Goal: Information Seeking & Learning: Learn about a topic

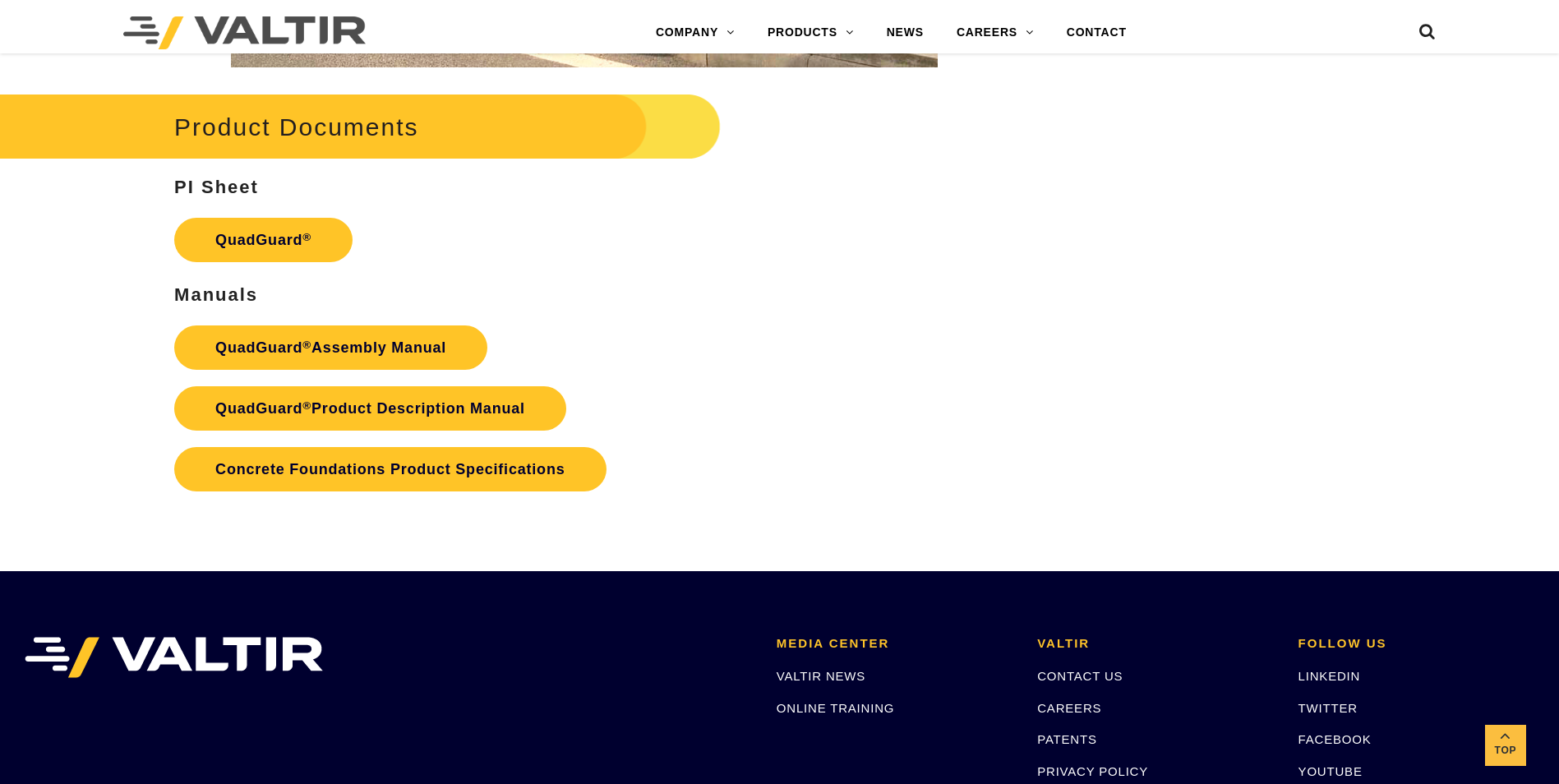
scroll to position [3368, 0]
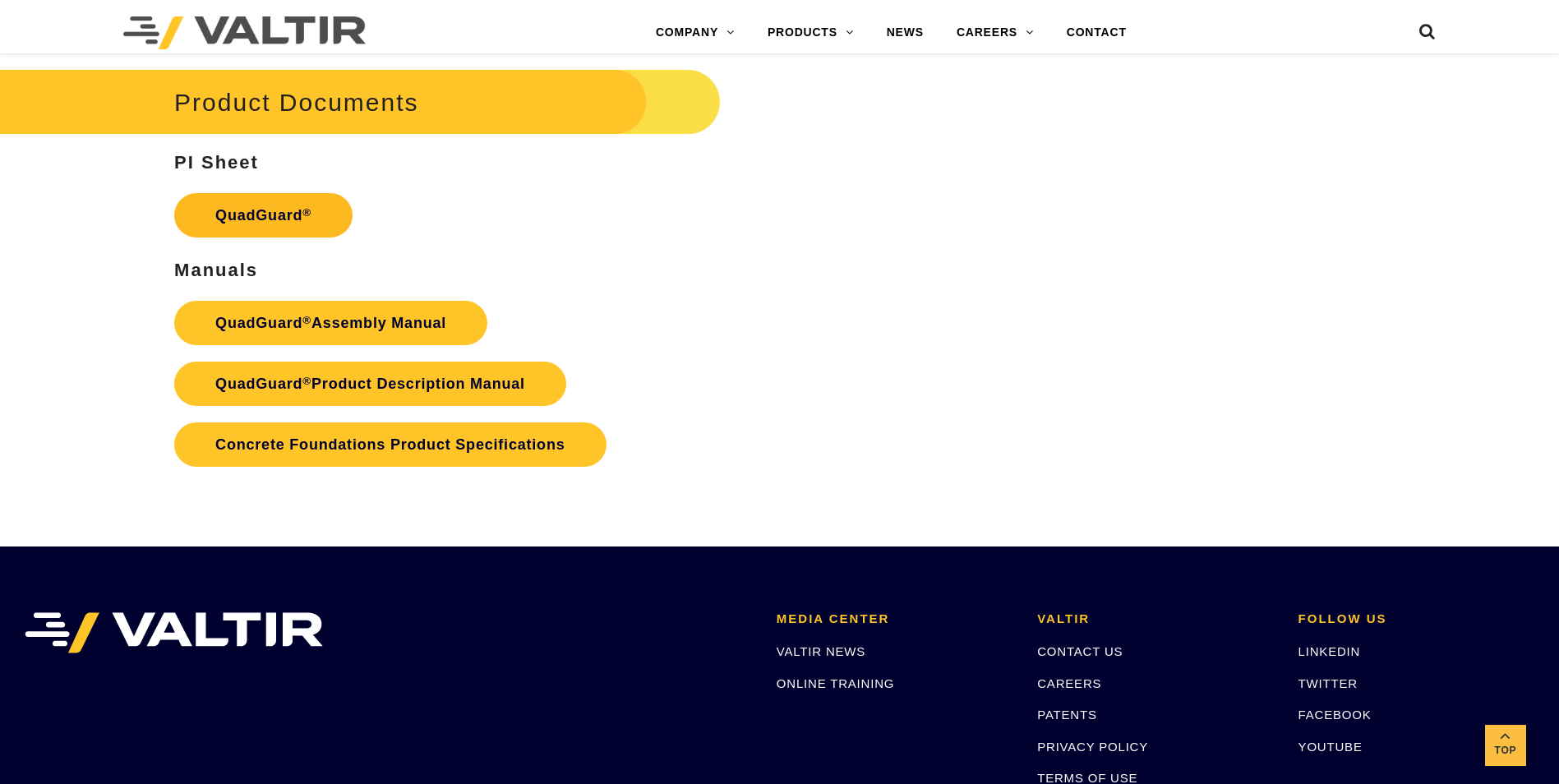
click at [299, 217] on link "QuadGuard ®" at bounding box center [263, 215] width 178 height 45
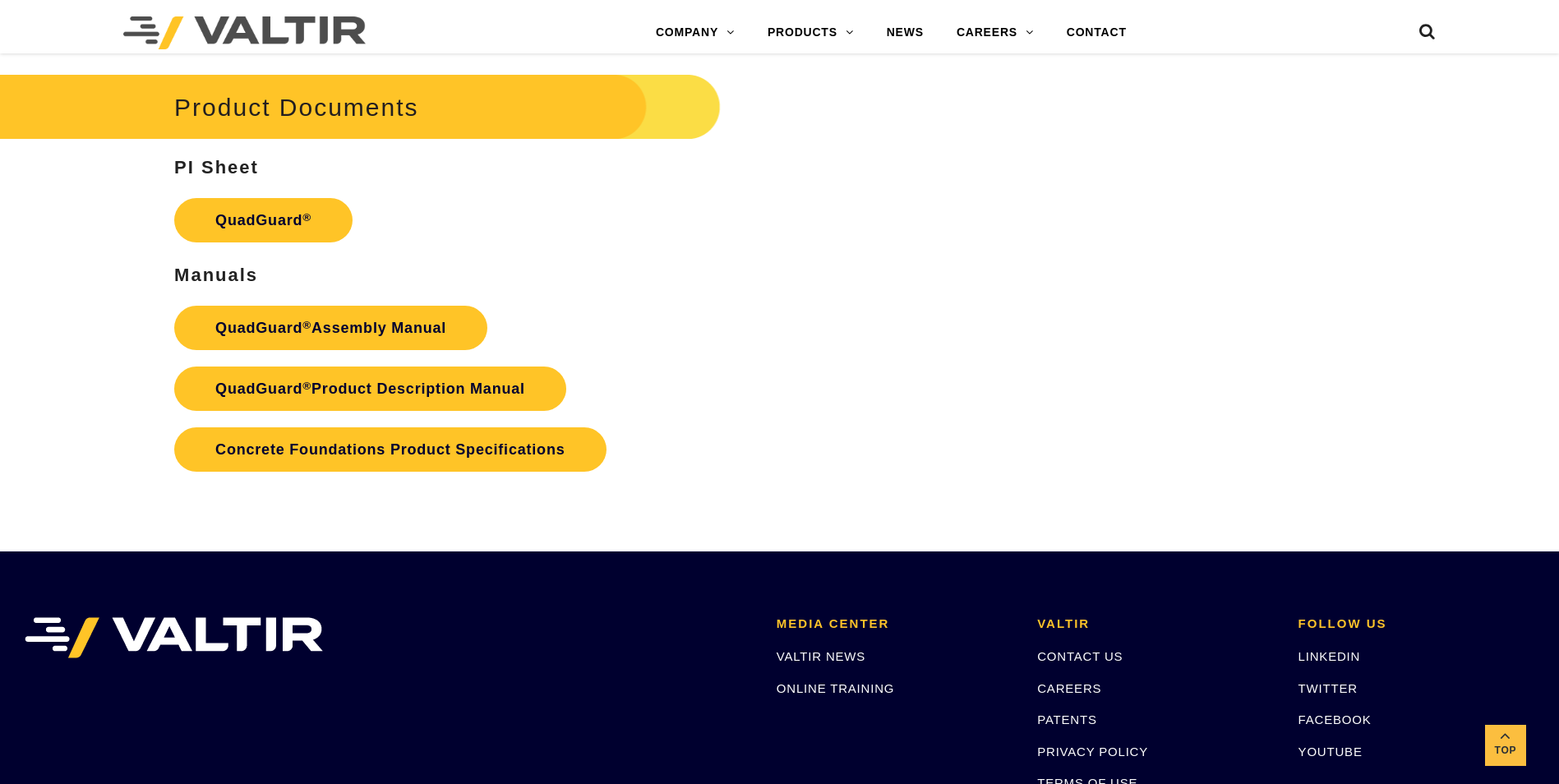
scroll to position [3131, 0]
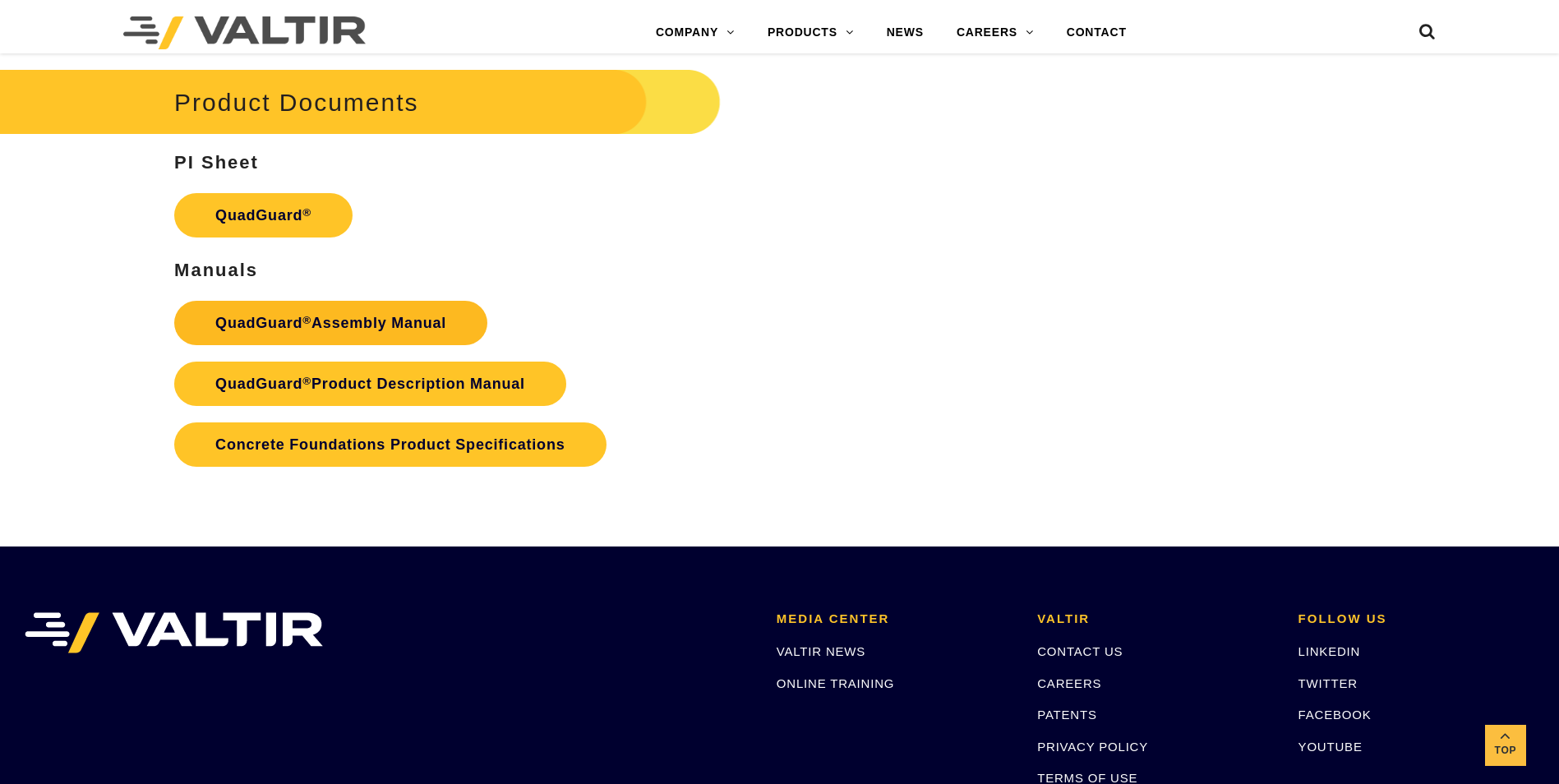
click at [309, 322] on sup "®" at bounding box center [307, 320] width 9 height 12
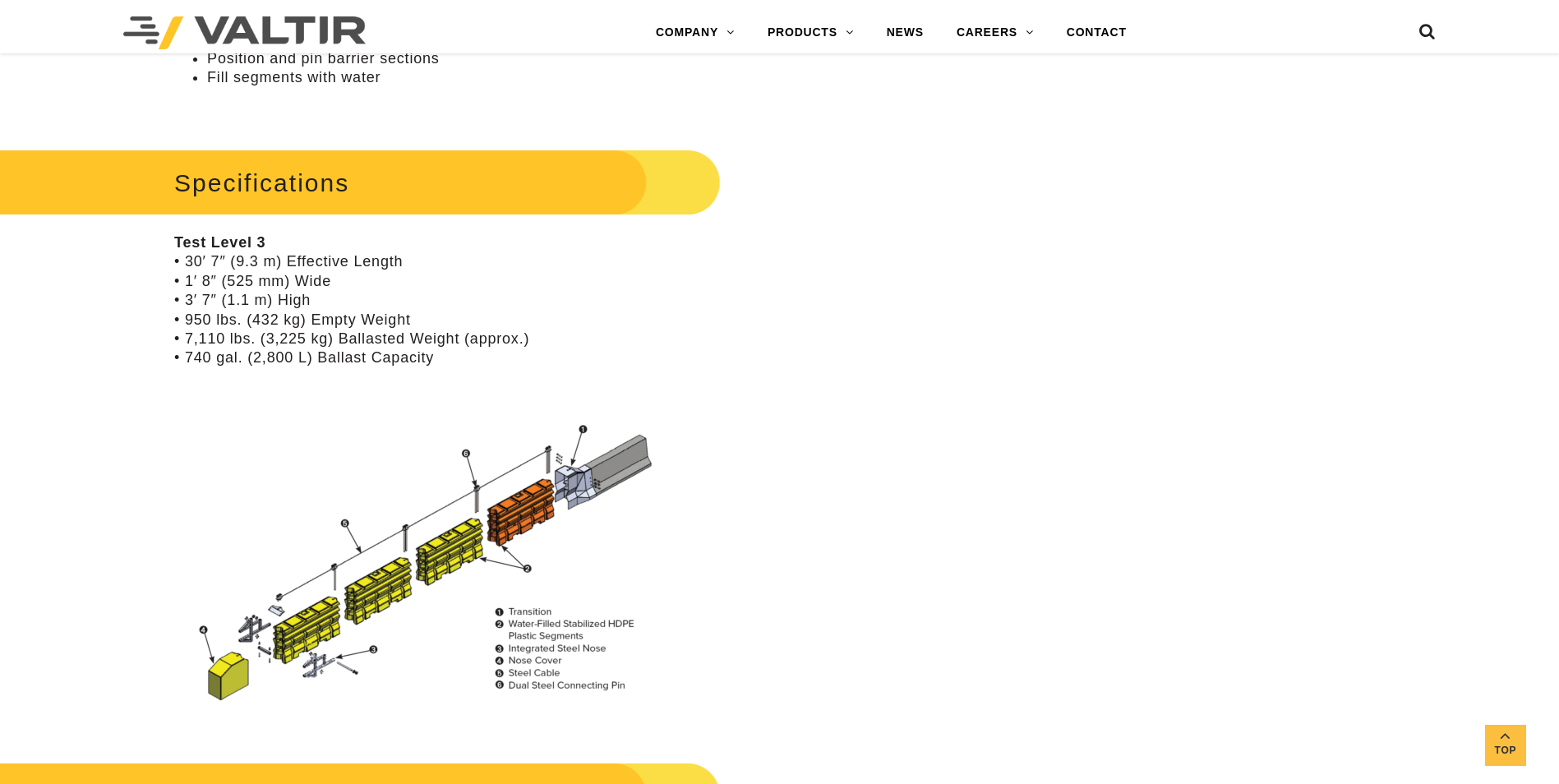
scroll to position [1397, 0]
